Goal: Check status: Check status

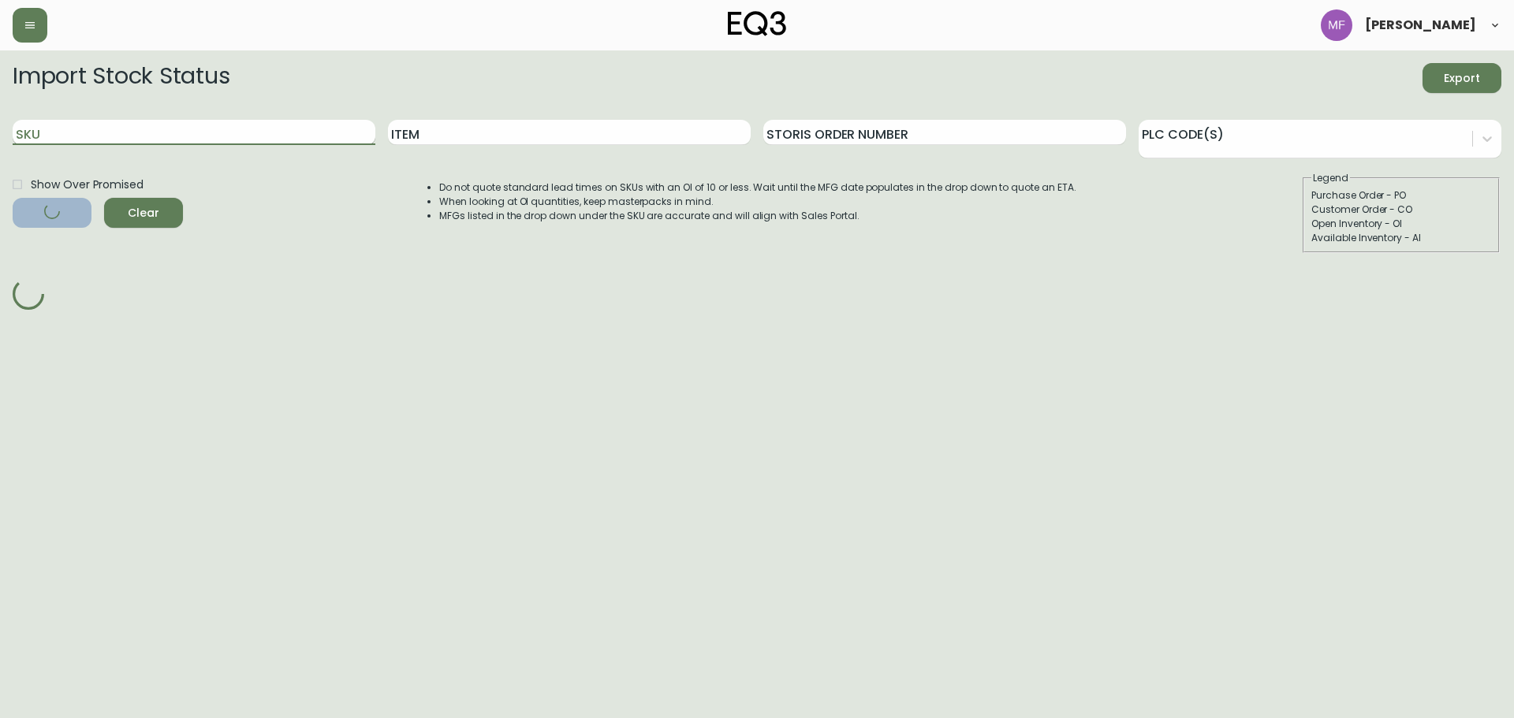
drag, startPoint x: 159, startPoint y: 128, endPoint x: 159, endPoint y: 141, distance: 13.4
click at [159, 135] on input "SKU" at bounding box center [194, 132] width 363 height 25
paste input "[PHONE_NUMBER]"
type input "[PHONE_NUMBER]"
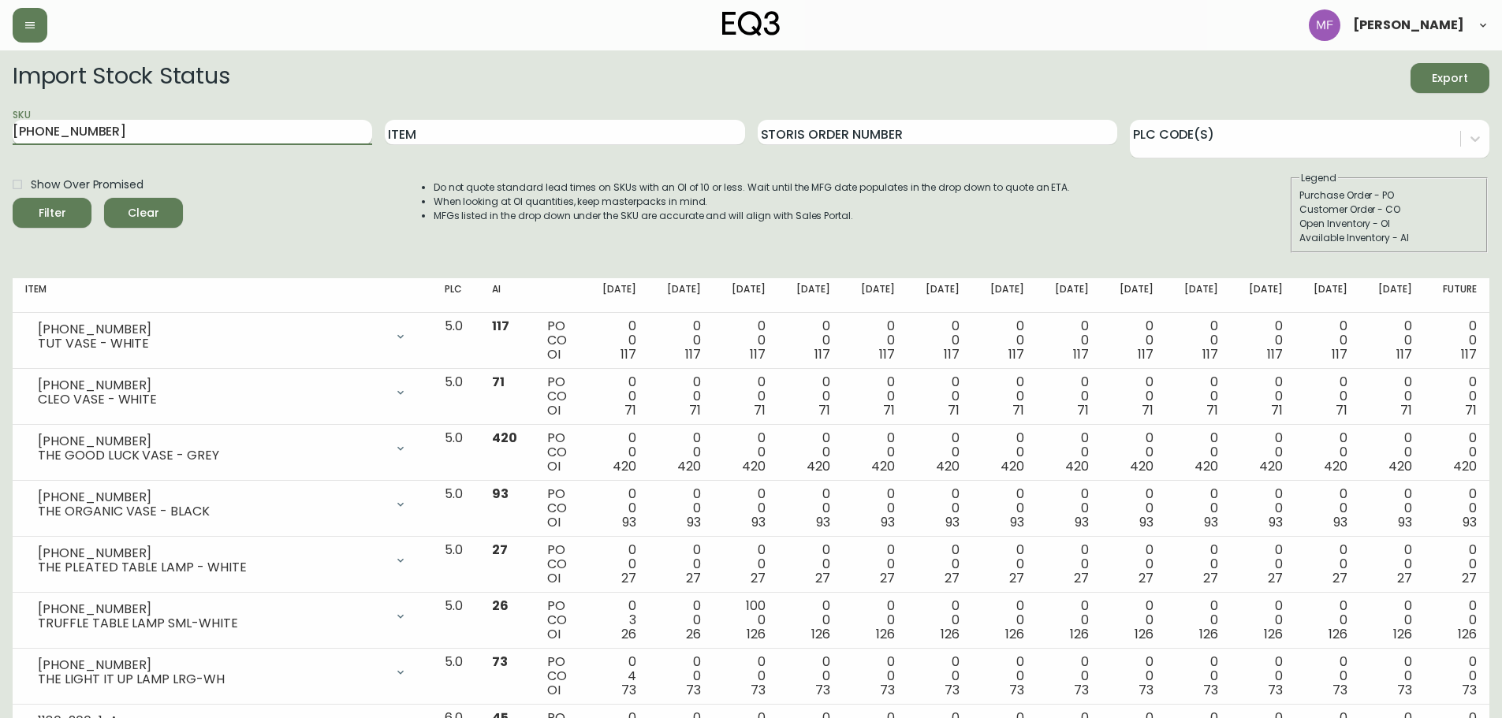
click at [174, 136] on input "[PHONE_NUMBER]" at bounding box center [193, 132] width 360 height 25
click at [13, 198] on button "Filter" at bounding box center [52, 213] width 79 height 30
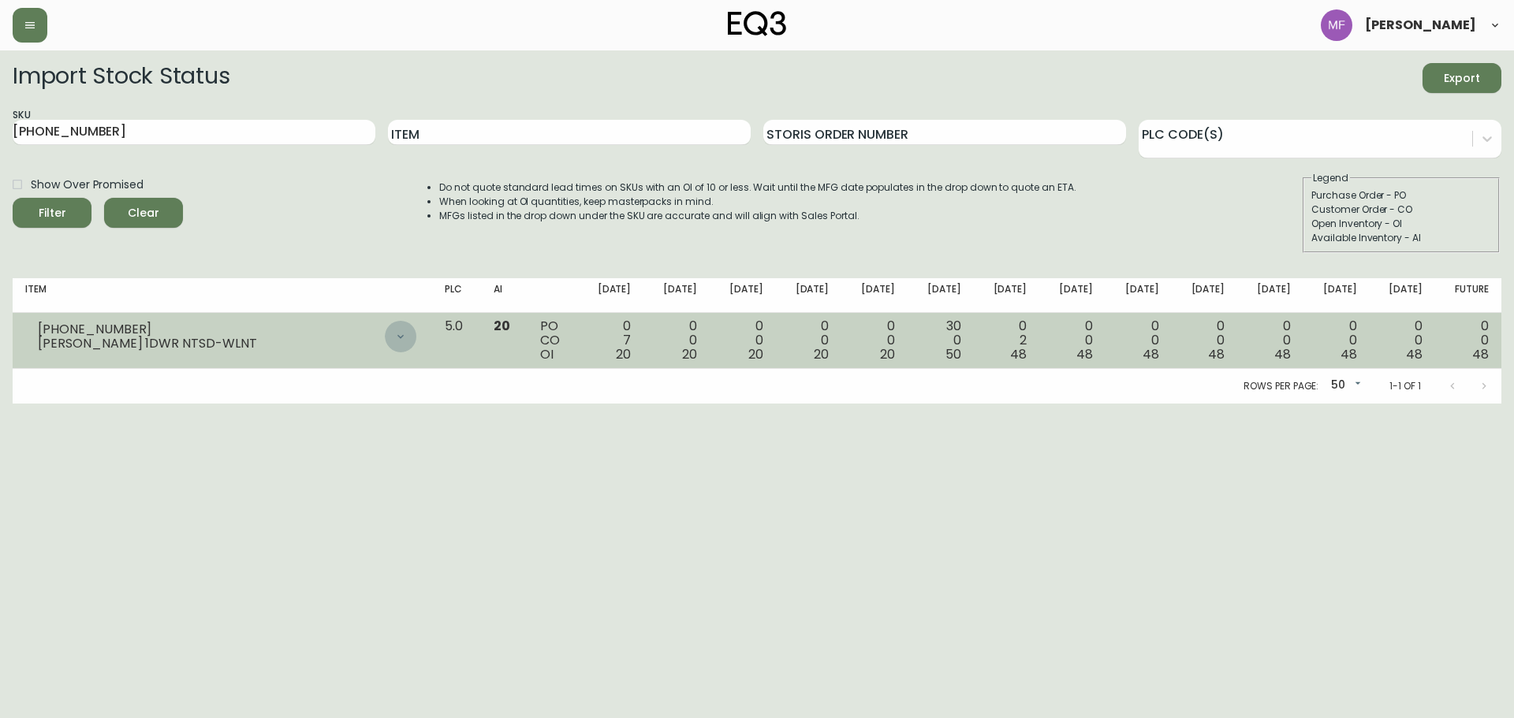
click at [416, 332] on div at bounding box center [401, 337] width 32 height 32
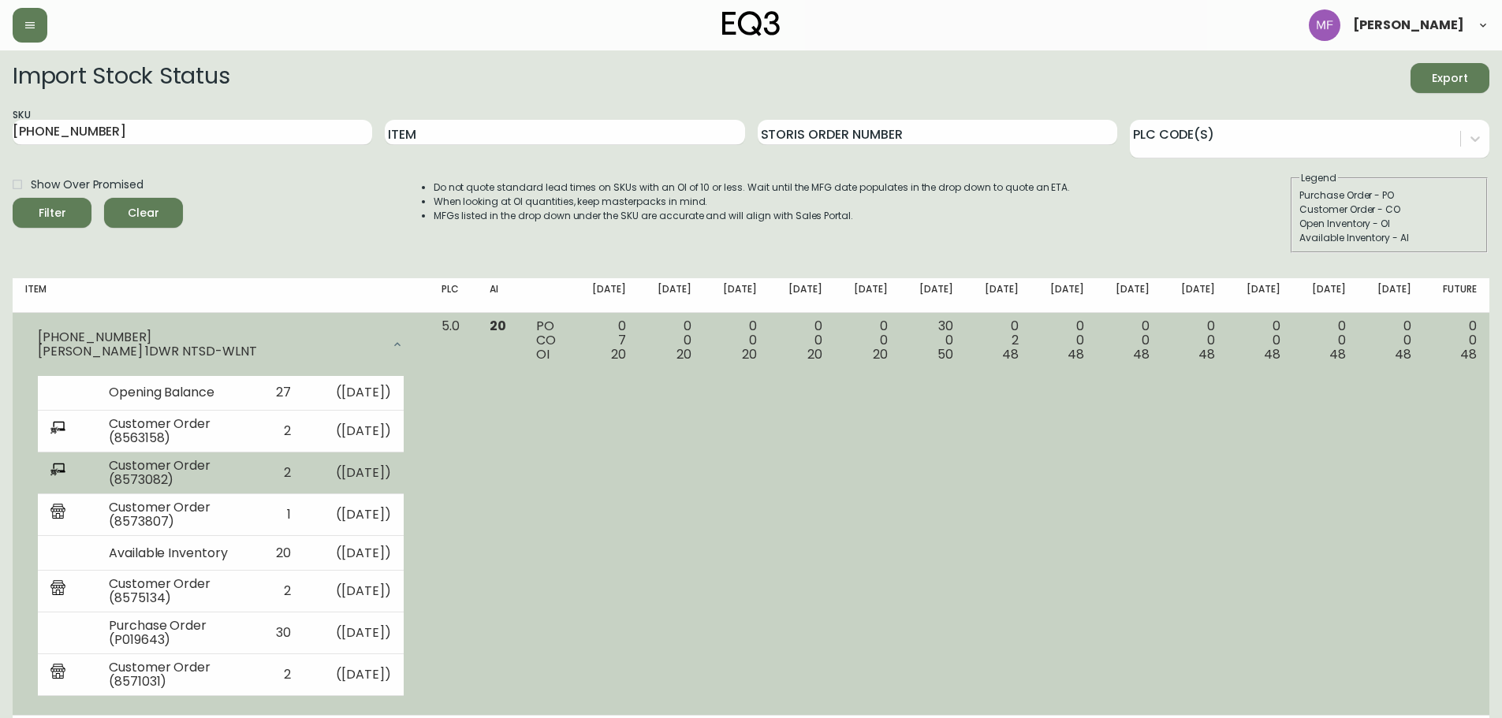
scroll to position [32, 0]
